Goal: Transaction & Acquisition: Purchase product/service

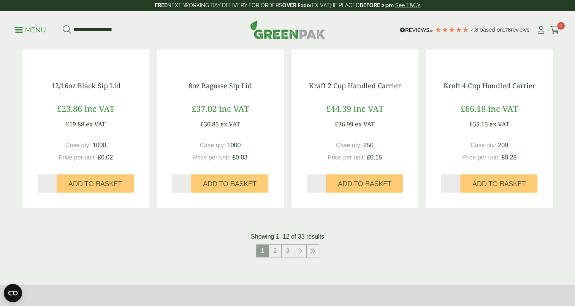
scroll to position [730, 0]
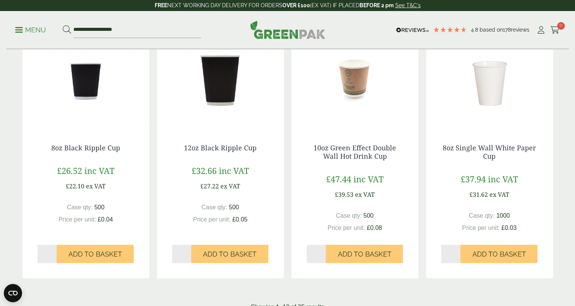
scroll to position [715, 0]
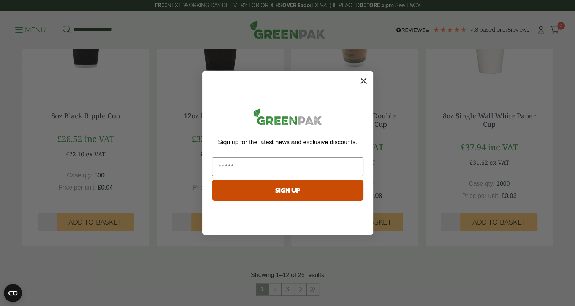
click at [367, 81] on circle "Close dialog" at bounding box center [363, 80] width 13 height 13
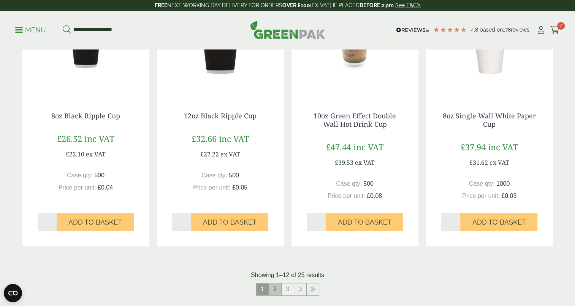
click at [280, 286] on link "2" at bounding box center [275, 289] width 12 height 12
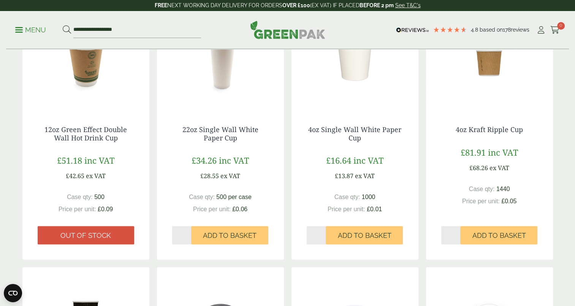
scroll to position [167, 0]
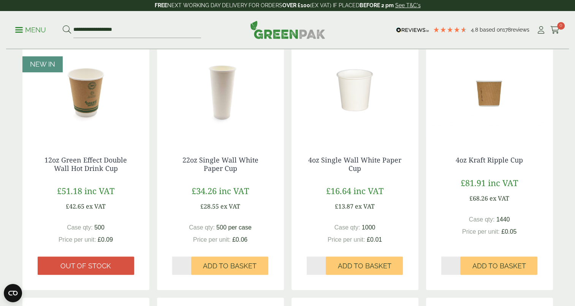
click at [231, 97] on img at bounding box center [220, 93] width 127 height 95
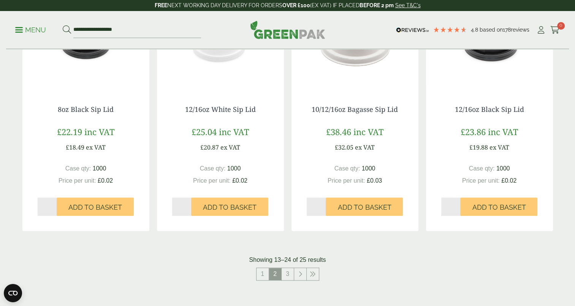
scroll to position [715, 0]
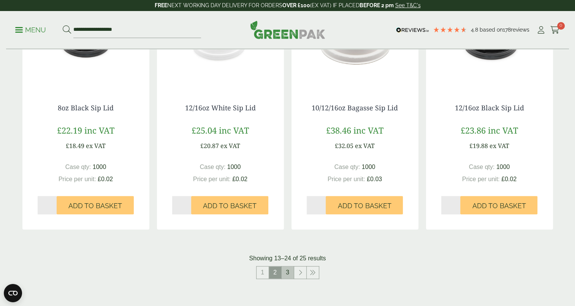
click at [289, 269] on link "3" at bounding box center [288, 272] width 12 height 12
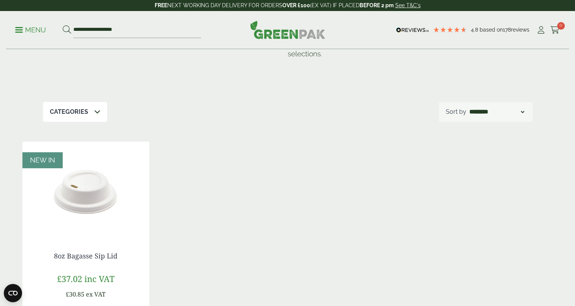
scroll to position [53, 0]
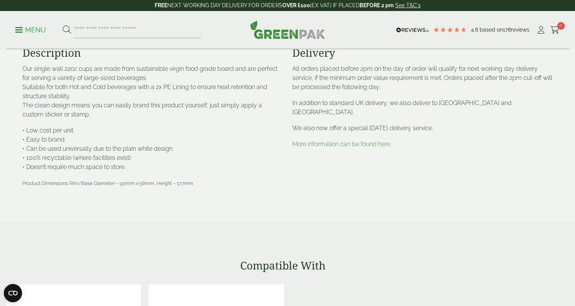
scroll to position [334, 0]
